Goal: Obtain resource: Obtain resource

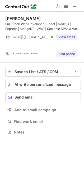
scroll to position [120, 84]
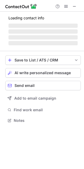
scroll to position [117, 84]
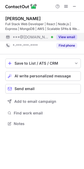
click at [67, 36] on button "View email" at bounding box center [66, 36] width 21 height 5
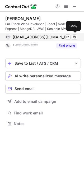
drag, startPoint x: 13, startPoint y: 37, endPoint x: 72, endPoint y: 41, distance: 59.5
click at [72, 41] on div "nicholaslamparelli98@gmail.com Verified Send email Copy" at bounding box center [41, 37] width 72 height 8
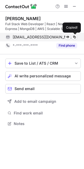
copy span "nicholaslamparelli98@gmail.com"
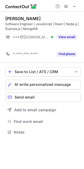
scroll to position [120, 84]
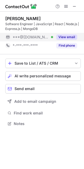
click at [65, 38] on button "View email" at bounding box center [66, 36] width 21 height 5
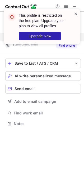
click at [76, 12] on span at bounding box center [76, 13] width 4 height 5
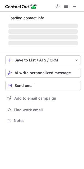
scroll to position [128, 84]
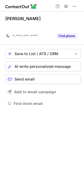
scroll to position [94, 84]
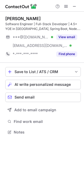
scroll to position [128, 84]
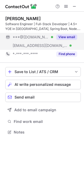
click at [67, 38] on button "View email" at bounding box center [66, 36] width 21 height 5
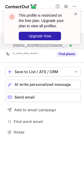
click at [75, 12] on span at bounding box center [76, 13] width 4 height 5
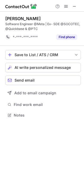
scroll to position [111, 84]
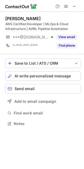
scroll to position [120, 84]
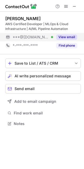
click at [69, 34] on div "View email" at bounding box center [65, 37] width 24 height 8
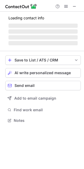
scroll to position [117, 84]
click at [62, 35] on span "‌" at bounding box center [42, 37] width 69 height 4
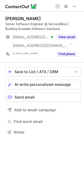
scroll to position [128, 84]
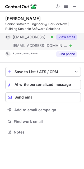
click at [67, 36] on button "View email" at bounding box center [66, 36] width 21 height 5
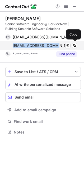
drag, startPoint x: 12, startPoint y: 46, endPoint x: 53, endPoint y: 46, distance: 41.6
click at [53, 46] on div "abhishek.gupta@servicenow.com Verified Send email Copy" at bounding box center [41, 45] width 72 height 8
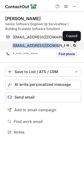
click at [75, 46] on span at bounding box center [75, 45] width 4 height 4
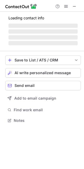
scroll to position [137, 84]
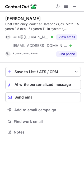
scroll to position [128, 84]
